Goal: Transaction & Acquisition: Purchase product/service

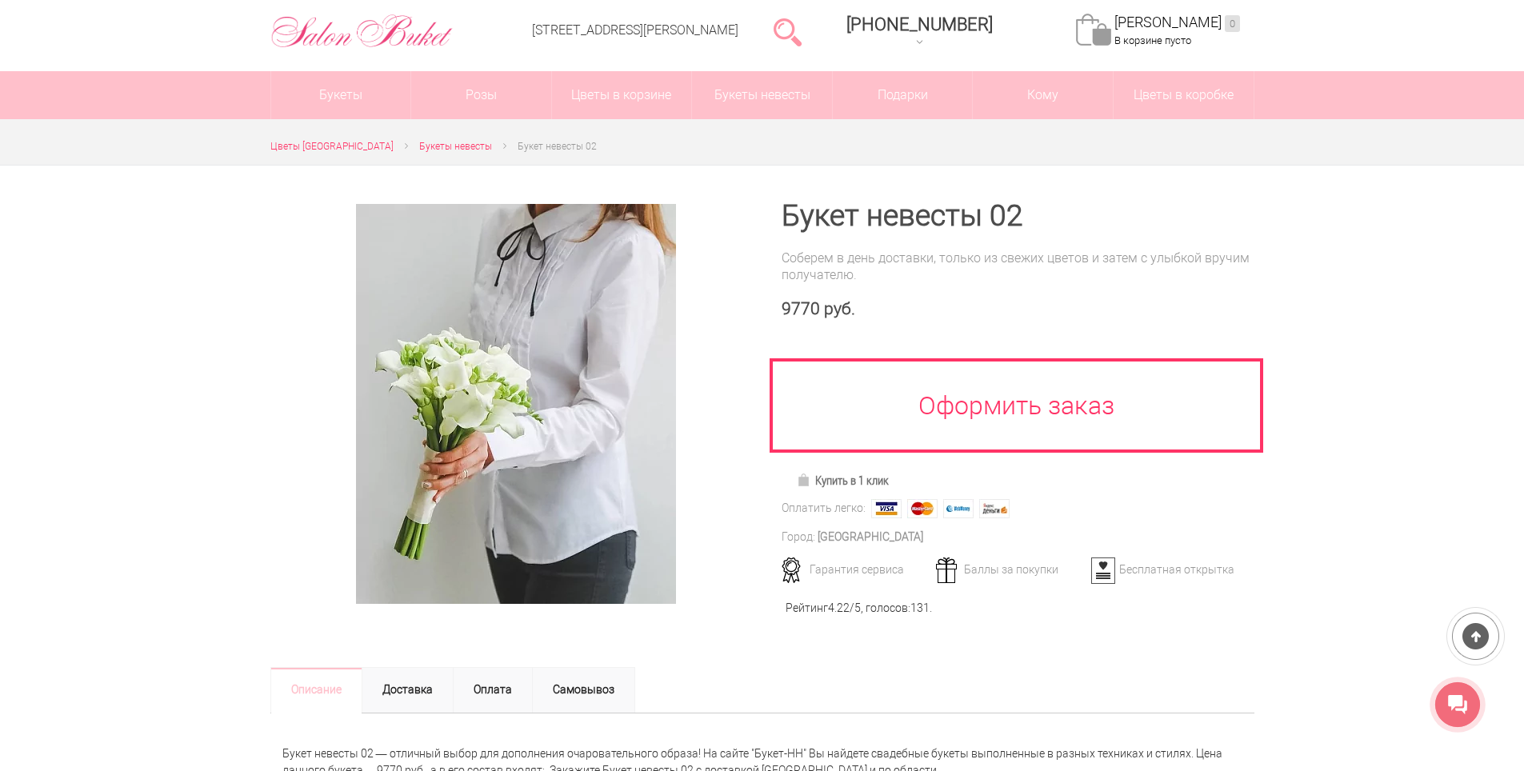
scroll to position [160, 0]
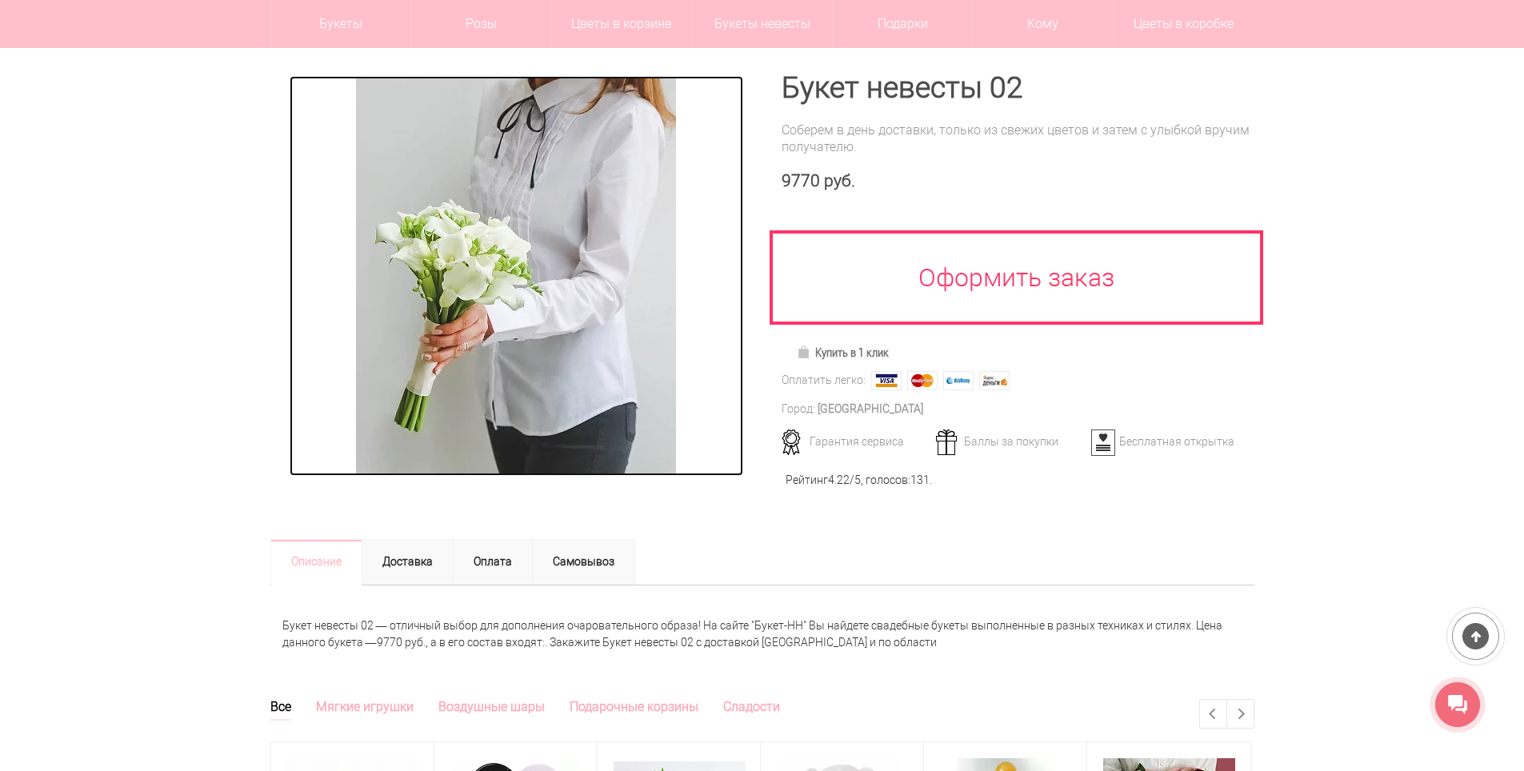
click at [582, 370] on img at bounding box center [516, 276] width 320 height 400
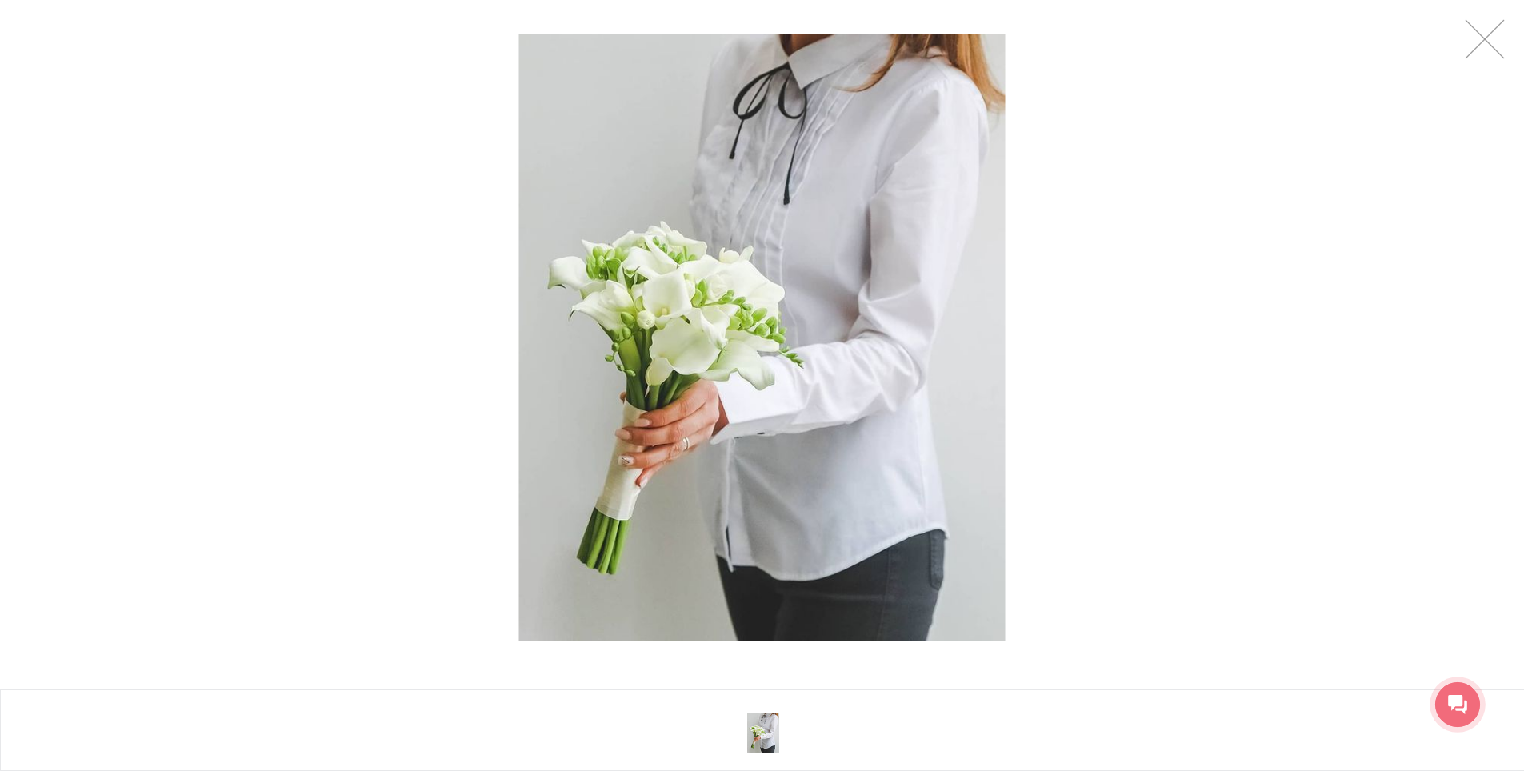
click at [1480, 64] on div at bounding box center [762, 337] width 1524 height 675
click at [1484, 34] on link at bounding box center [1485, 39] width 40 height 40
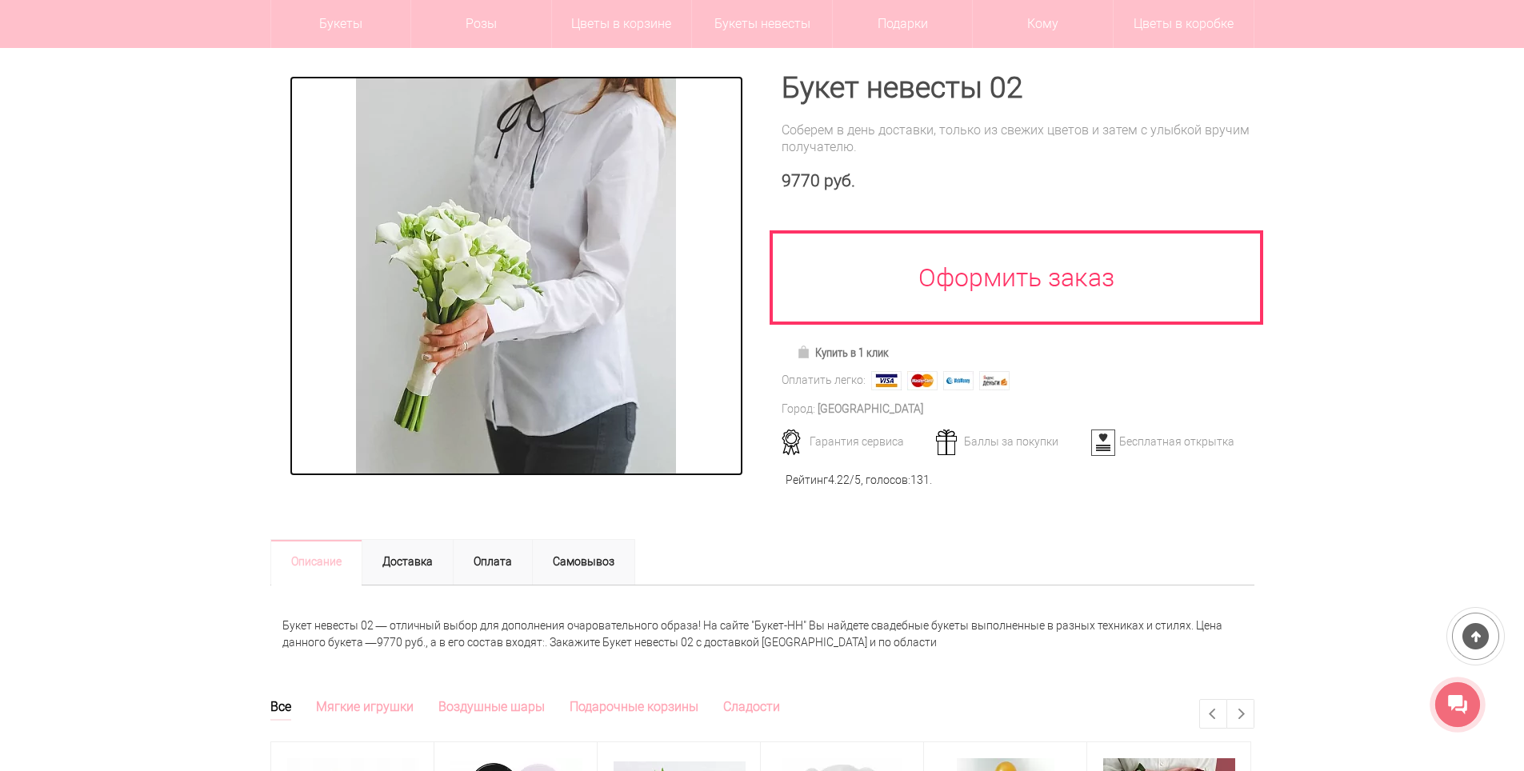
click at [538, 393] on img at bounding box center [516, 276] width 320 height 400
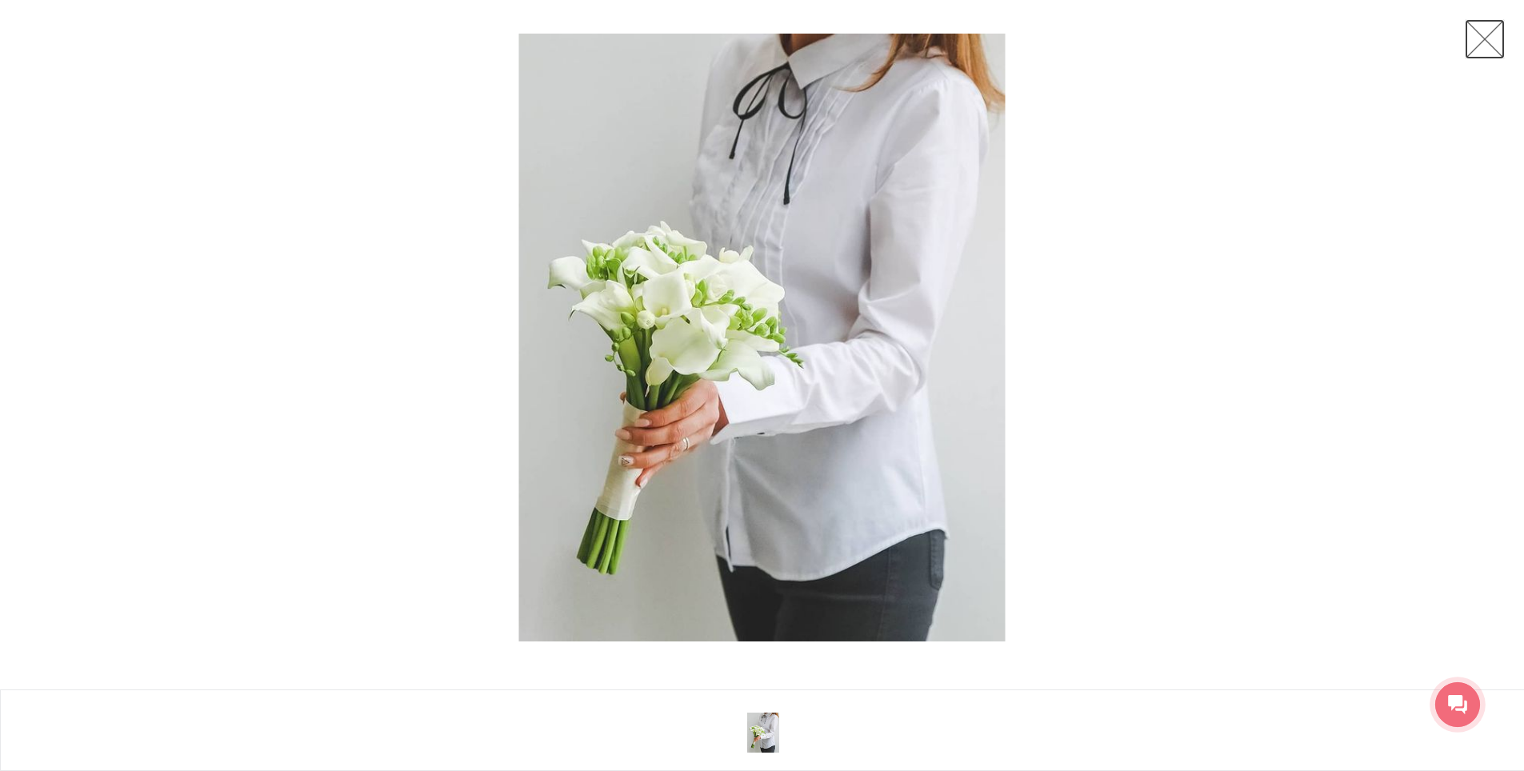
click at [1488, 52] on link at bounding box center [1485, 39] width 40 height 40
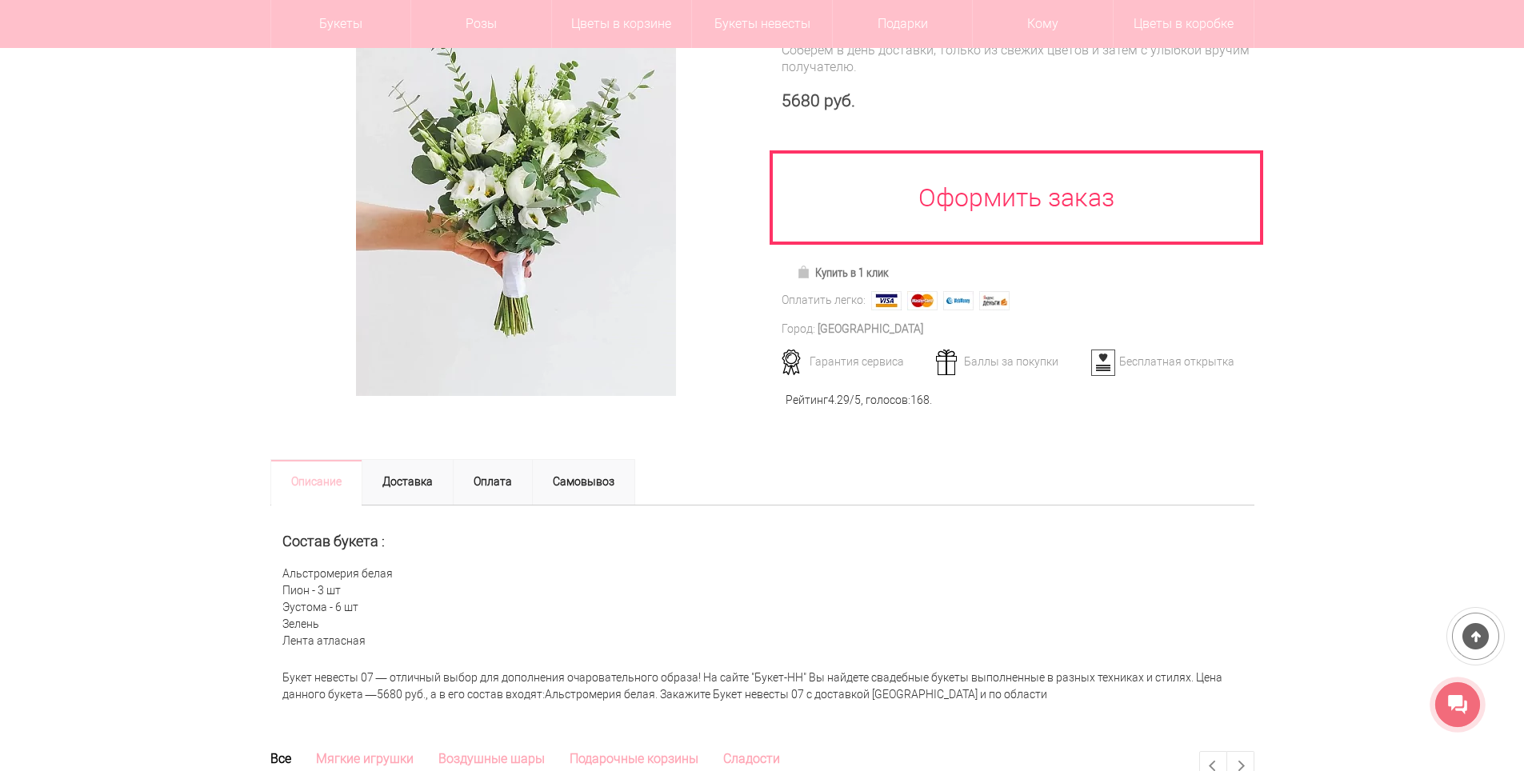
scroll to position [160, 0]
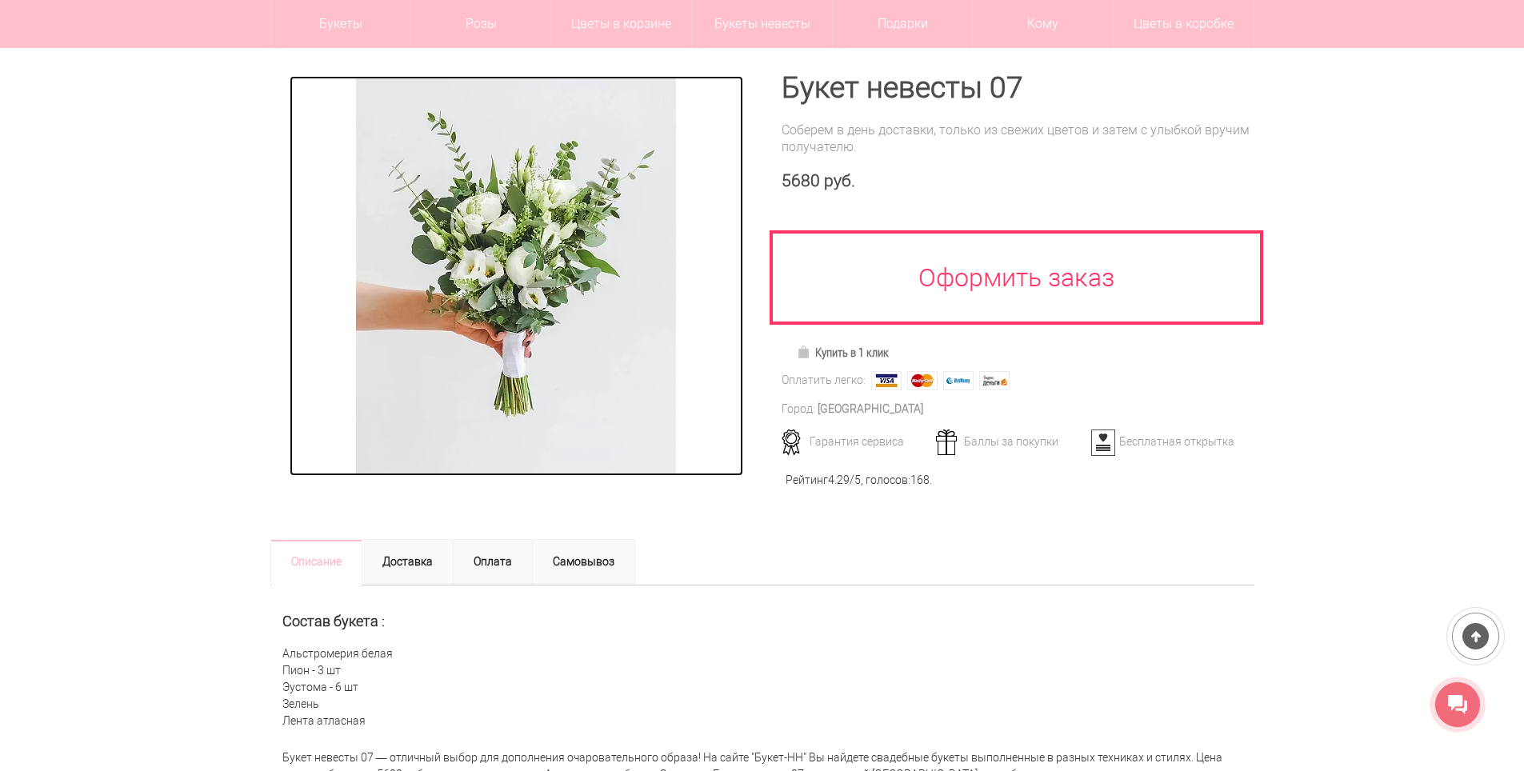
click at [607, 184] on img at bounding box center [516, 276] width 320 height 400
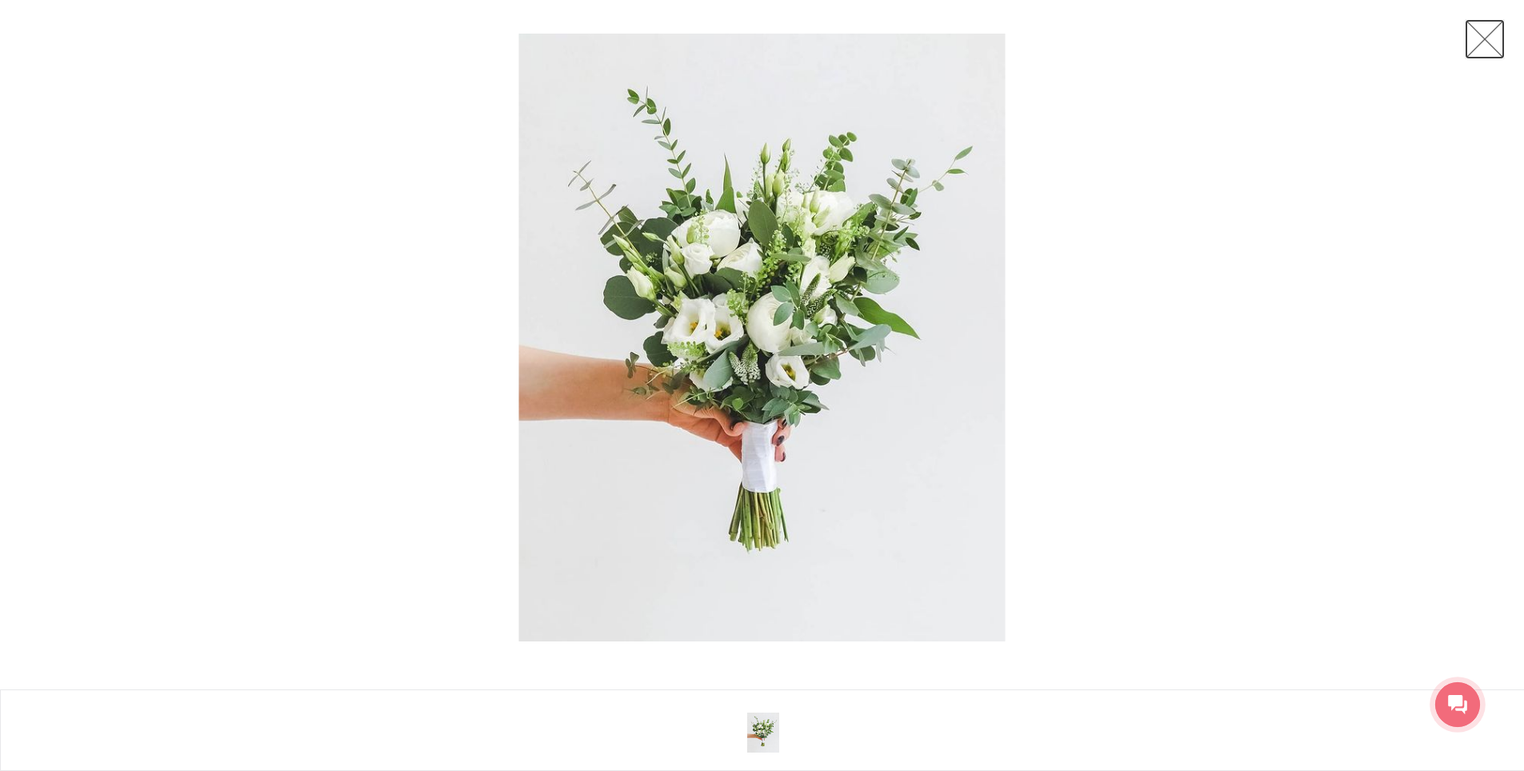
click at [1470, 52] on link at bounding box center [1485, 39] width 40 height 40
